Goal: Find specific page/section: Locate a particular part of the current website

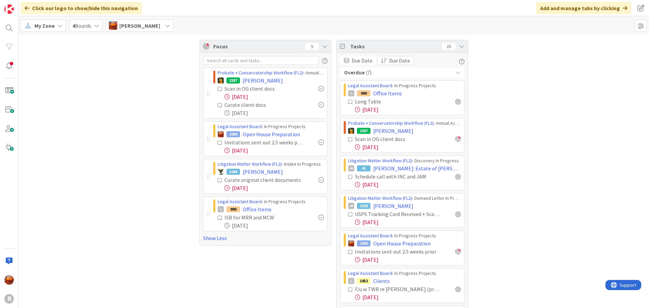
click at [52, 25] on span "My Zone" at bounding box center [44, 26] width 20 height 8
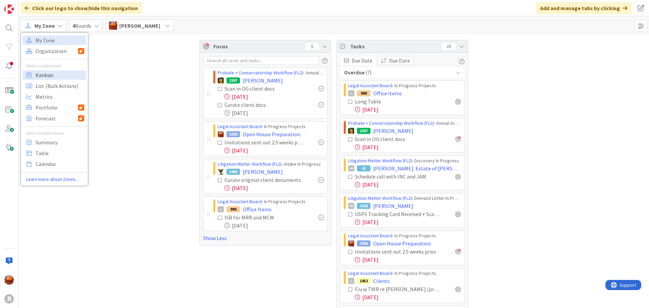
click at [61, 79] on span "Kanban" at bounding box center [59, 75] width 49 height 10
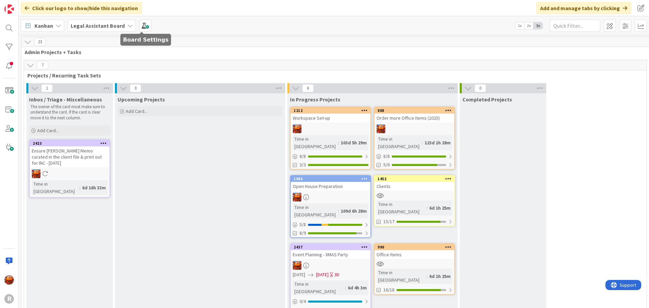
click at [118, 27] on b "Legal Assistant Board" at bounding box center [98, 25] width 54 height 7
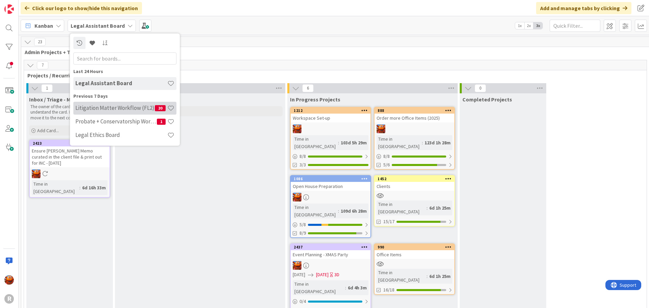
click at [98, 107] on h4 "Litigation Matter Workflow (FL2)" at bounding box center [114, 107] width 79 height 7
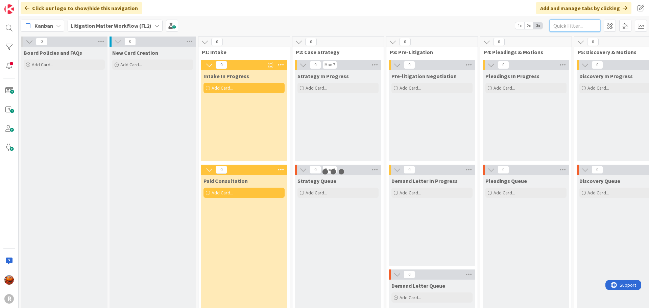
click at [579, 27] on input "text" at bounding box center [575, 26] width 51 height 12
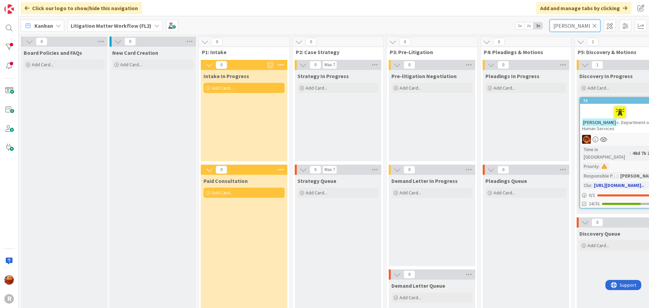
type input "[PERSON_NAME]"
click at [634, 119] on div at bounding box center [620, 112] width 76 height 14
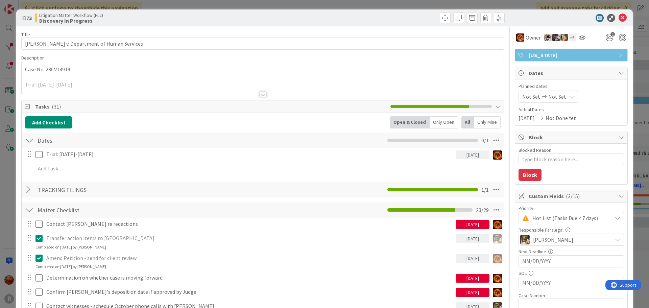
type textarea "x"
click at [619, 17] on icon at bounding box center [623, 18] width 8 height 8
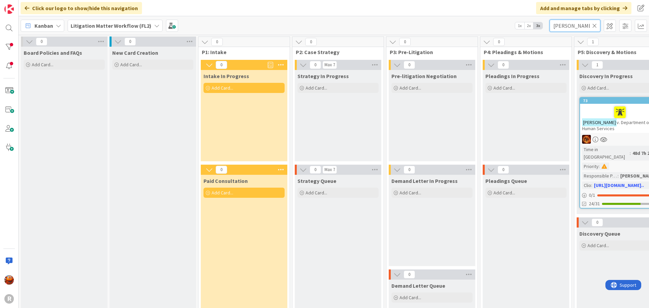
click at [576, 28] on input "[PERSON_NAME]" at bounding box center [575, 26] width 51 height 12
type input "sivetz"
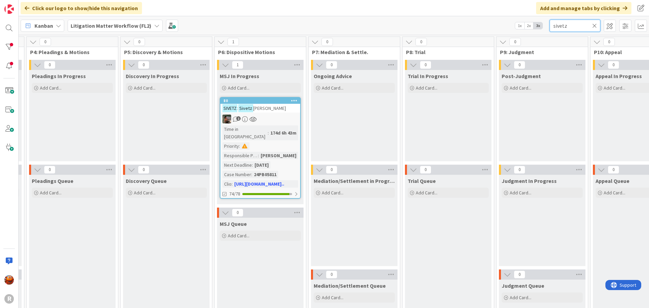
scroll to position [0, 525]
